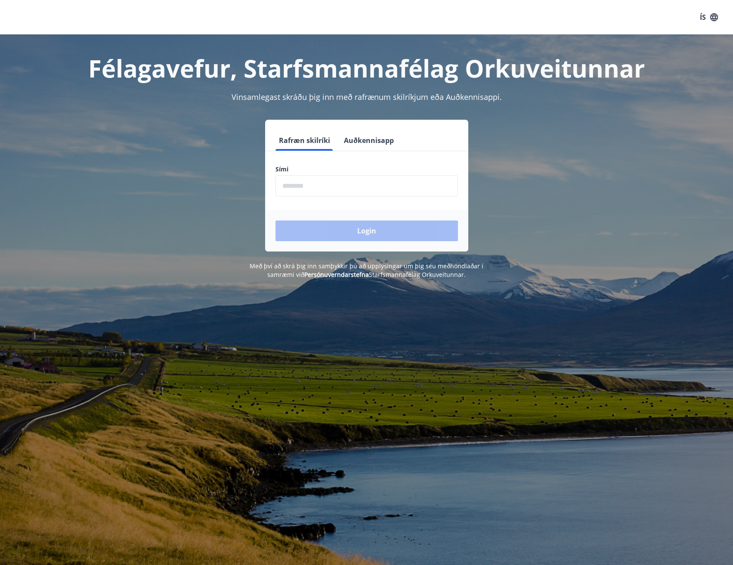
click at [323, 191] on input "phone" at bounding box center [366, 185] width 182 height 21
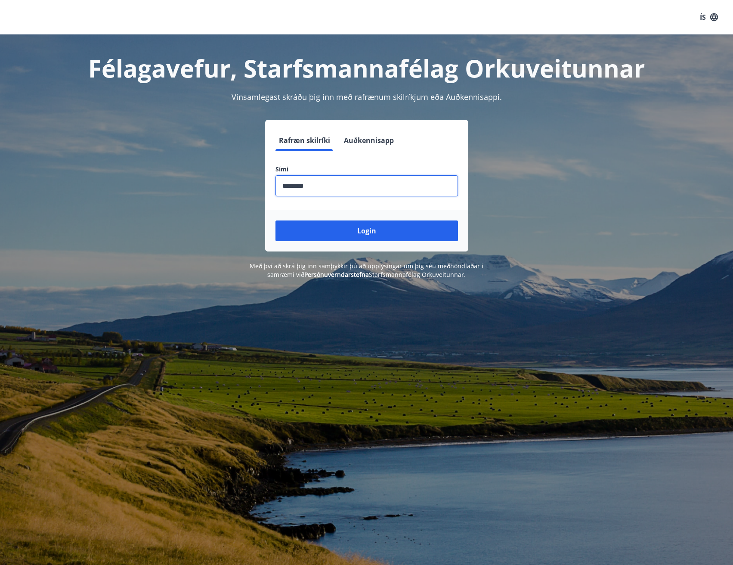
type input "********"
click at [275, 220] on button "Login" at bounding box center [366, 230] width 182 height 21
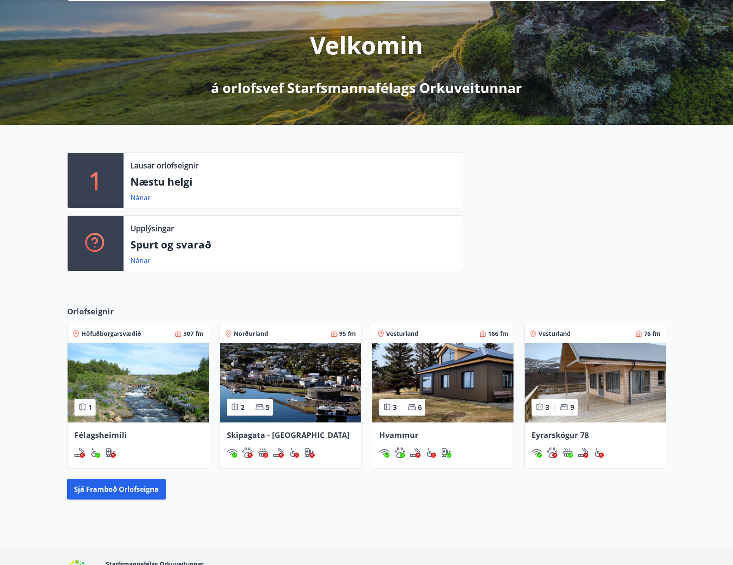
scroll to position [145, 0]
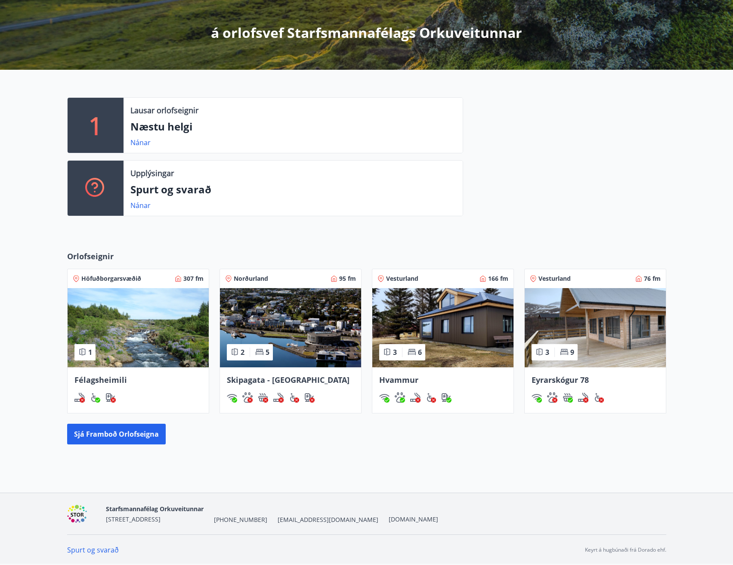
click at [327, 364] on img at bounding box center [290, 327] width 141 height 79
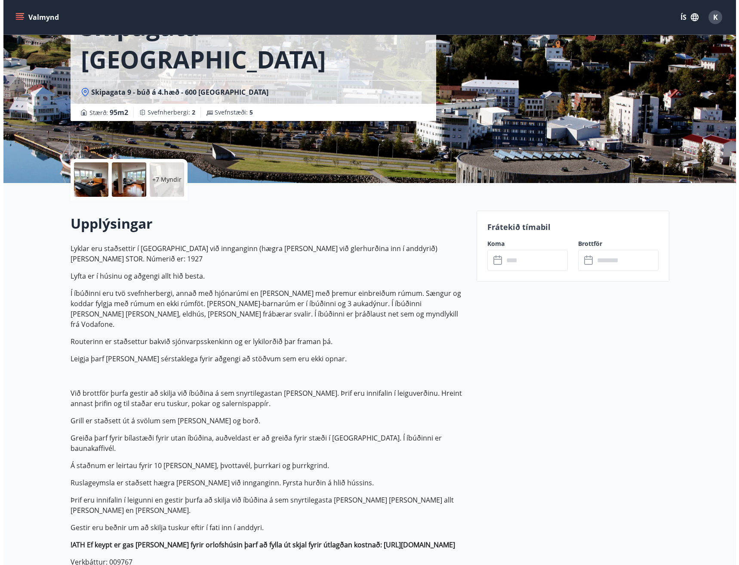
scroll to position [86, 0]
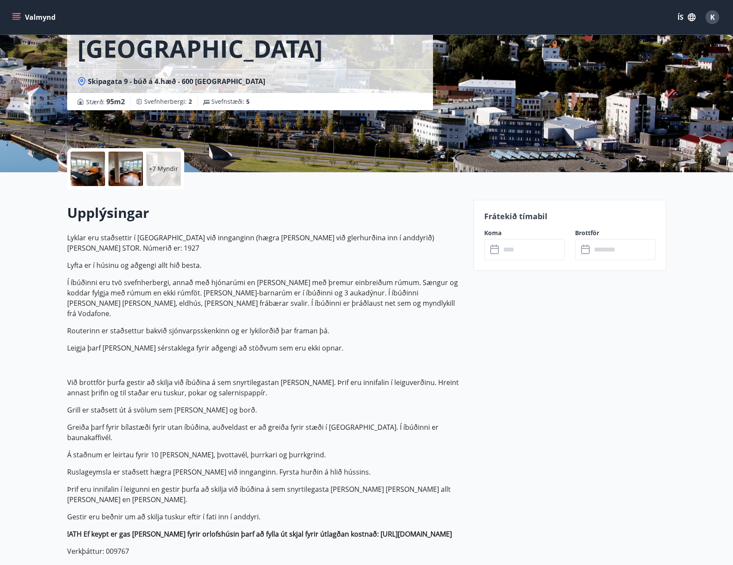
click at [92, 158] on div at bounding box center [88, 168] width 34 height 34
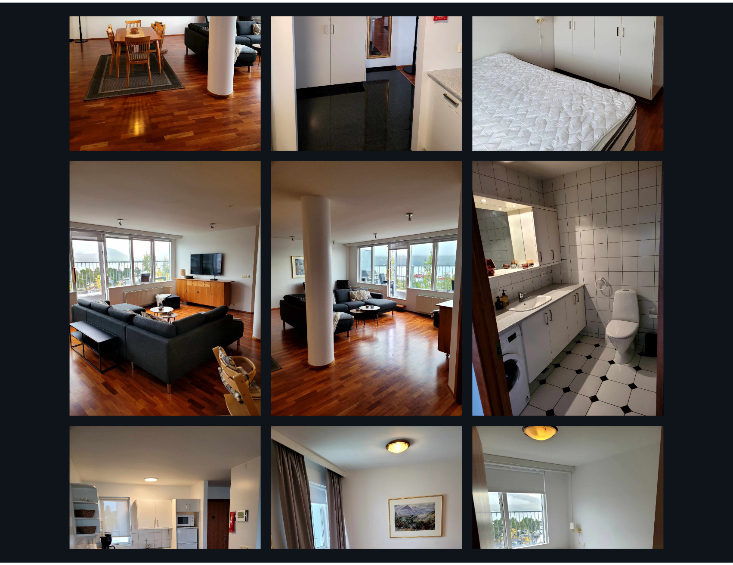
scroll to position [0, 0]
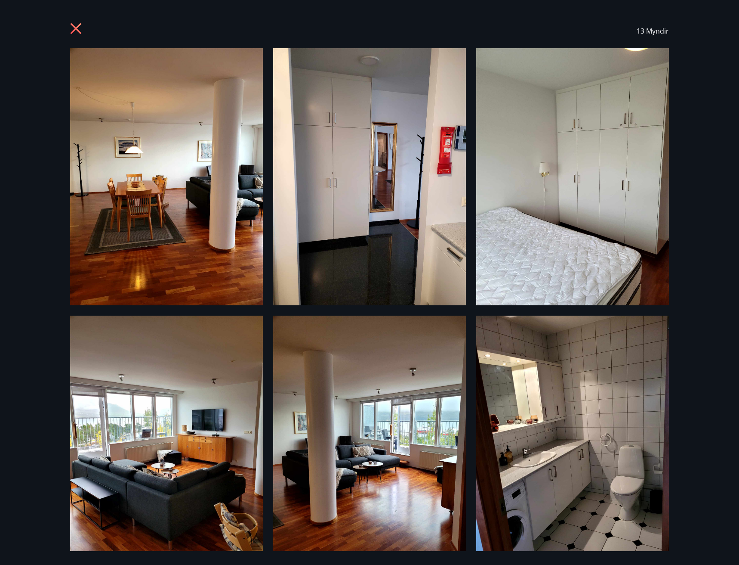
click at [77, 25] on icon at bounding box center [77, 30] width 14 height 14
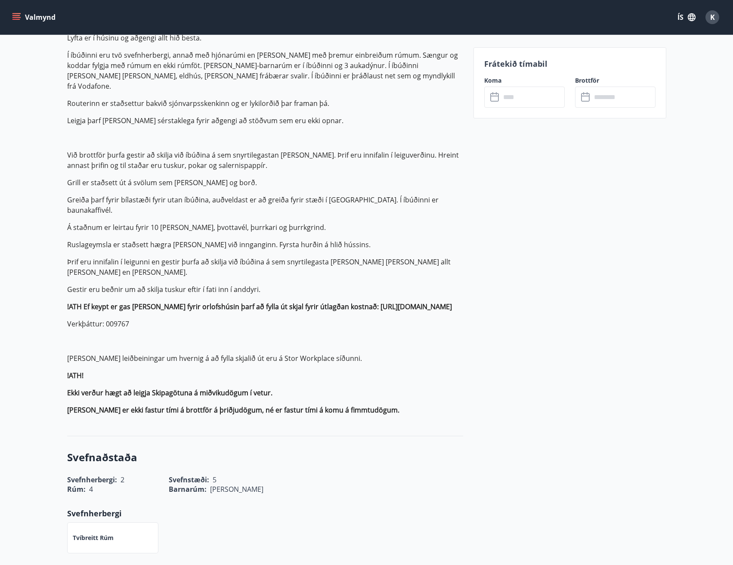
scroll to position [344, 0]
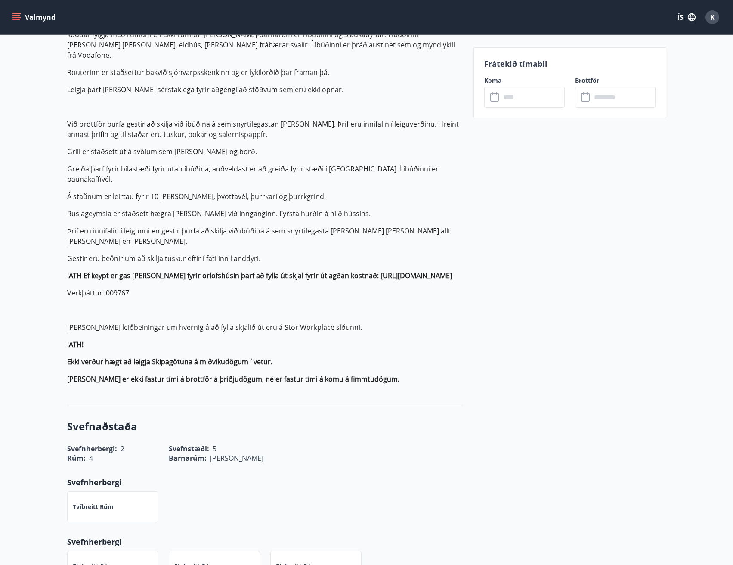
click at [93, 491] on div "Tvíbreitt rúm" at bounding box center [112, 506] width 91 height 31
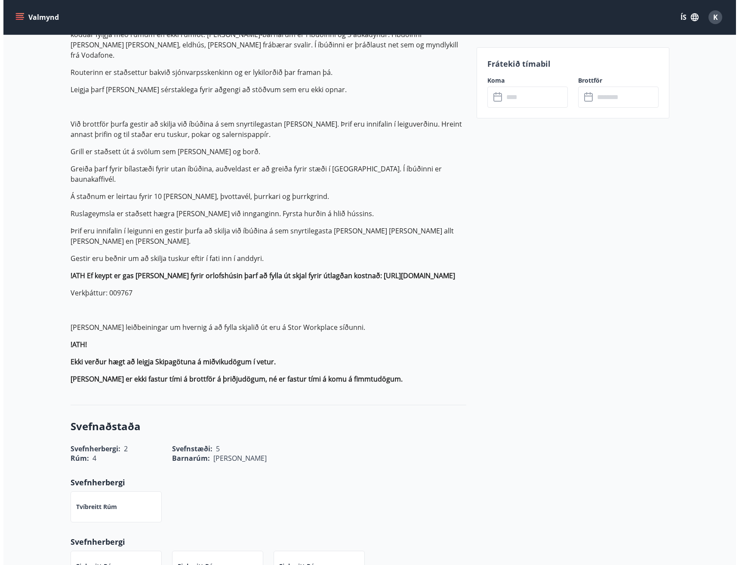
scroll to position [0, 0]
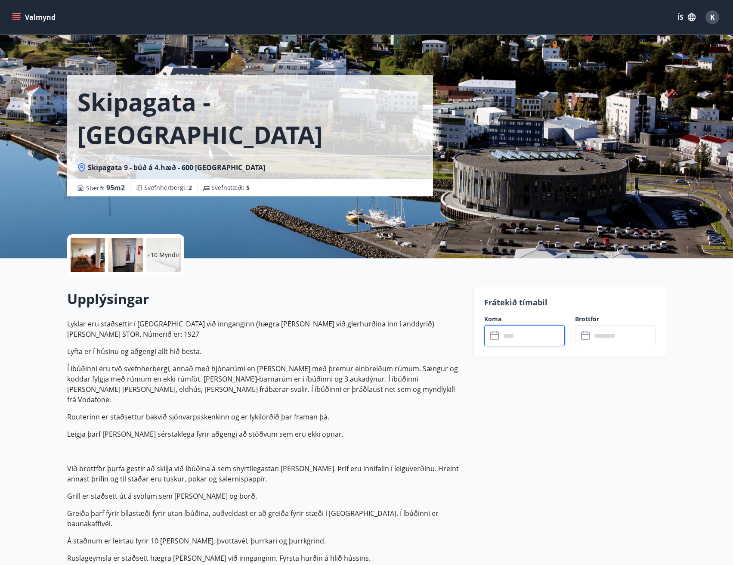
click at [520, 339] on input "text" at bounding box center [533, 335] width 64 height 21
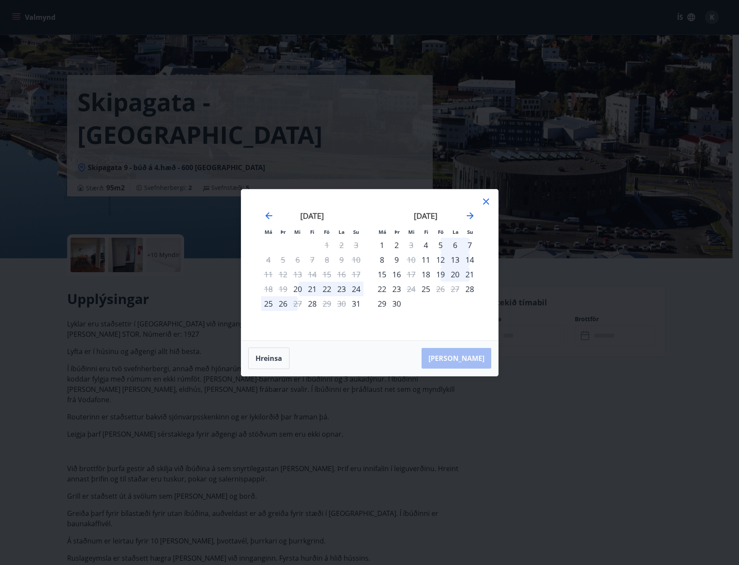
click at [312, 291] on div "21" at bounding box center [312, 288] width 15 height 15
click at [359, 290] on div "24" at bounding box center [356, 288] width 15 height 15
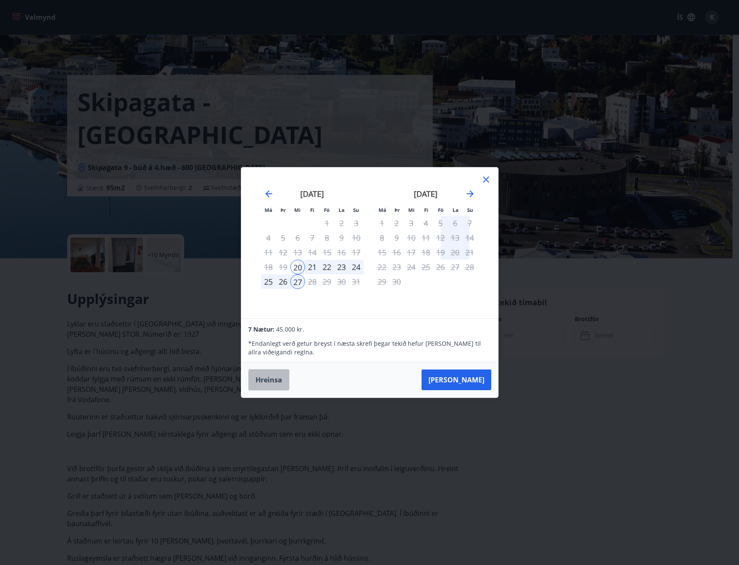
click at [275, 383] on button "Hreinsa" at bounding box center [268, 380] width 41 height 22
